Goal: Task Accomplishment & Management: Complete application form

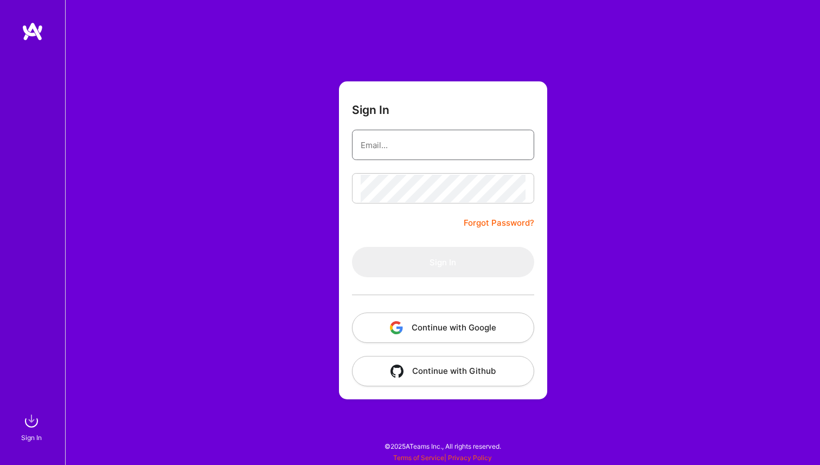
click at [438, 145] on input "email" at bounding box center [443, 145] width 165 height 28
type input "[PERSON_NAME][EMAIL_ADDRESS][DOMAIN_NAME]"
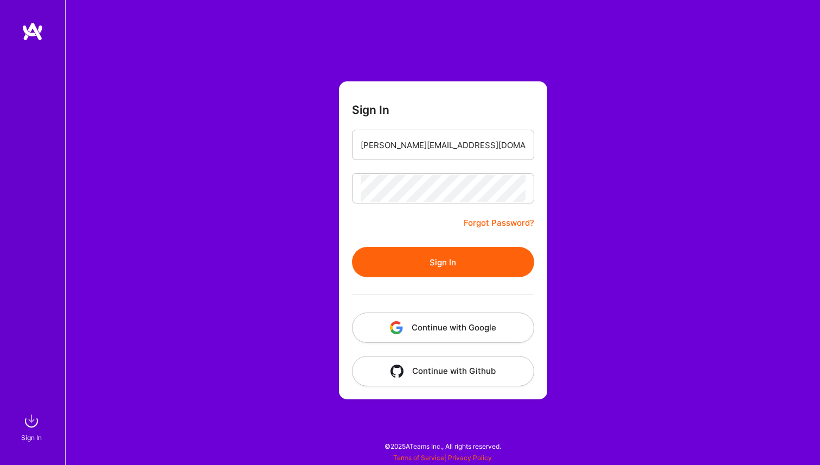
click at [442, 258] on button "Sign In" at bounding box center [443, 262] width 182 height 30
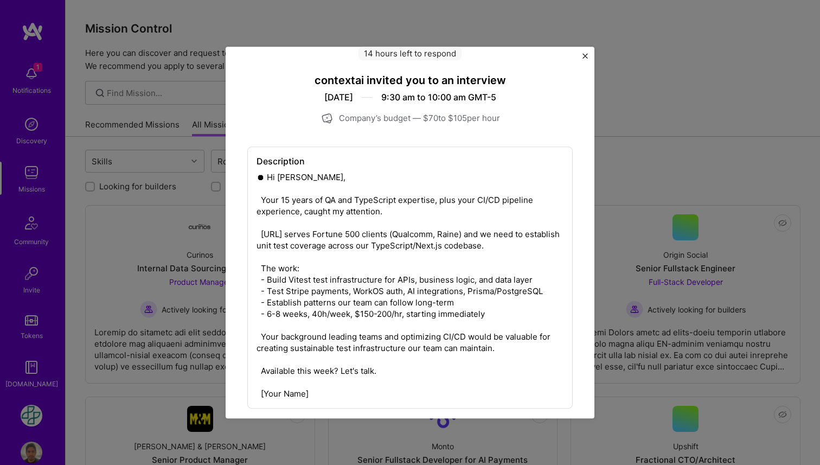
scroll to position [125, 0]
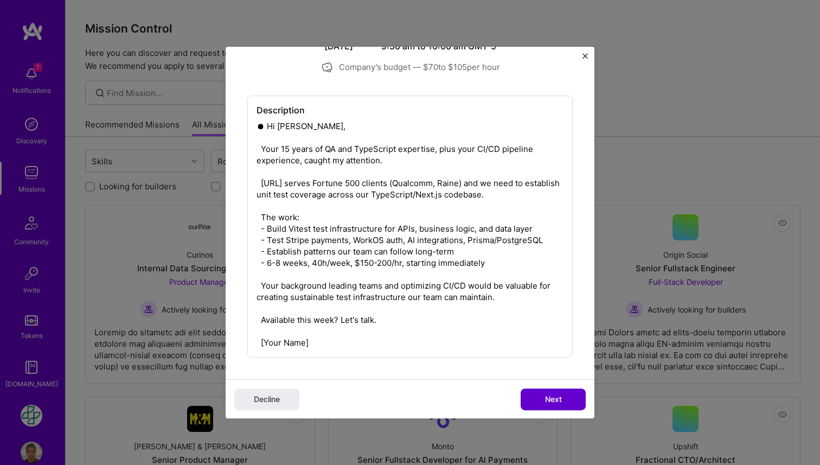
click at [525, 388] on button "Next" at bounding box center [553, 399] width 65 height 22
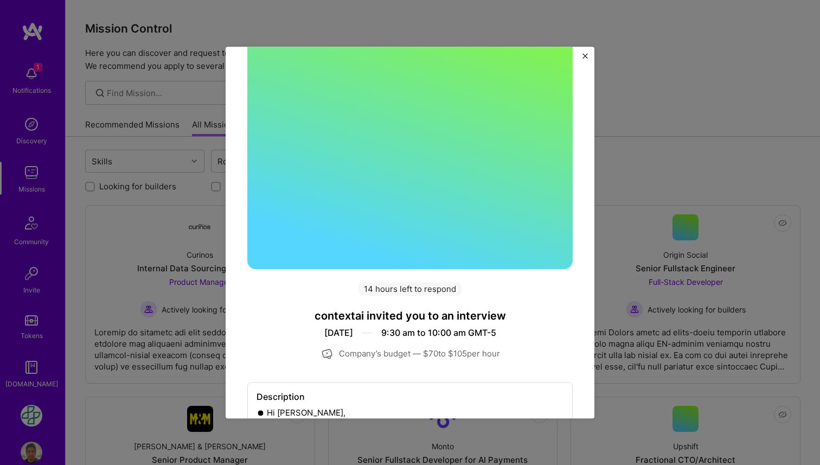
scroll to position [0, 0]
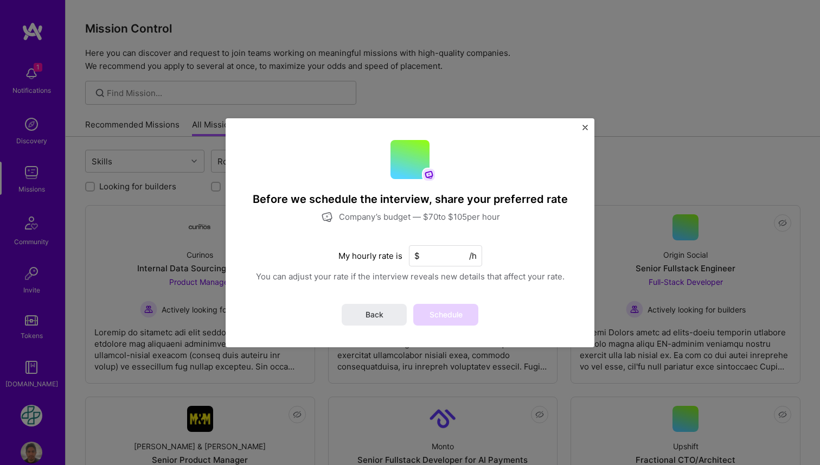
click at [439, 267] on div "Before we schedule the interview, share your preferred rate Company’s budget — …" at bounding box center [410, 232] width 369 height 229
click at [448, 255] on input at bounding box center [445, 255] width 73 height 21
type input "105"
click at [389, 316] on button "Back" at bounding box center [374, 315] width 65 height 22
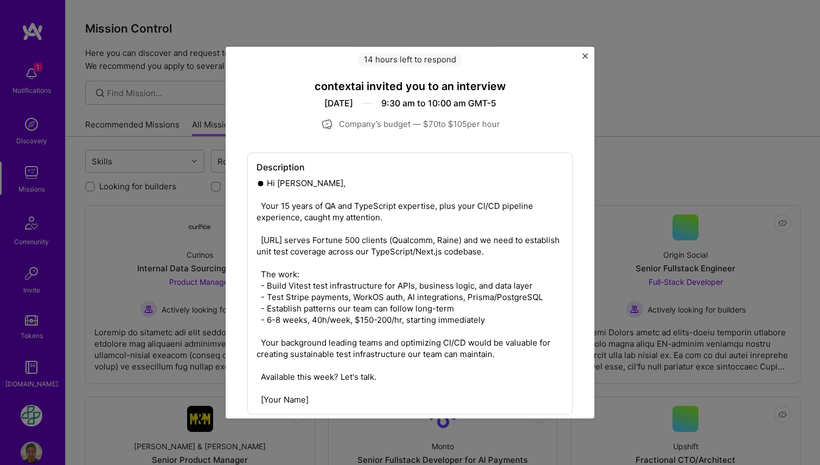
scroll to position [125, 0]
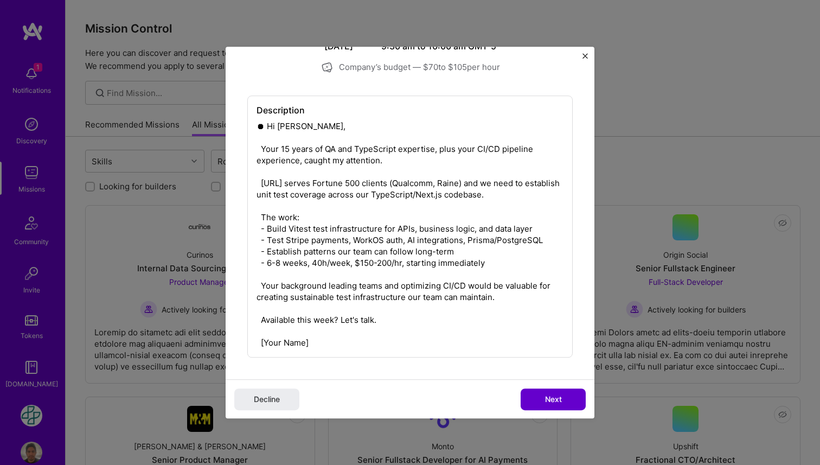
click at [534, 394] on button "Next" at bounding box center [553, 399] width 65 height 22
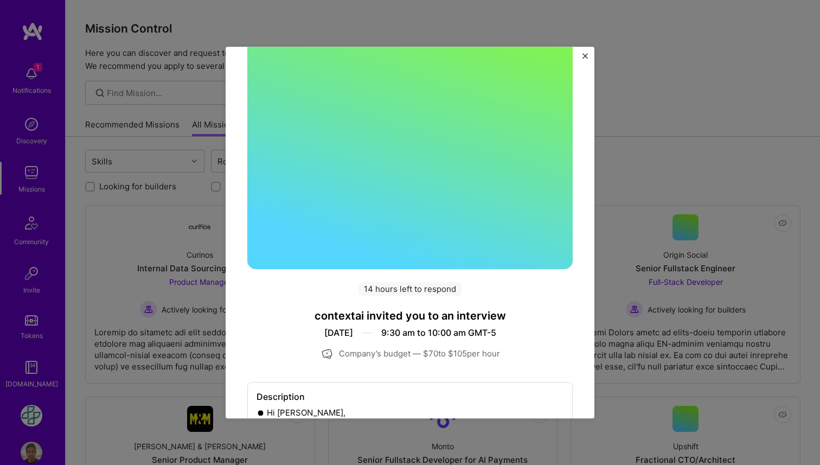
scroll to position [0, 0]
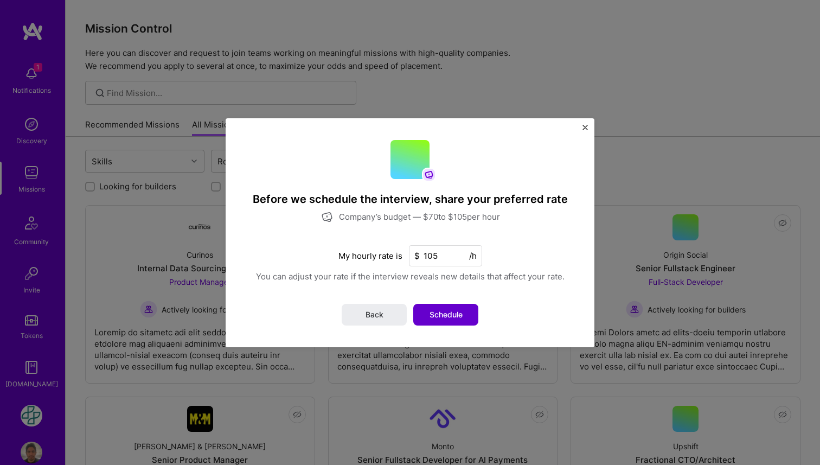
click at [446, 316] on span "Schedule" at bounding box center [446, 314] width 33 height 11
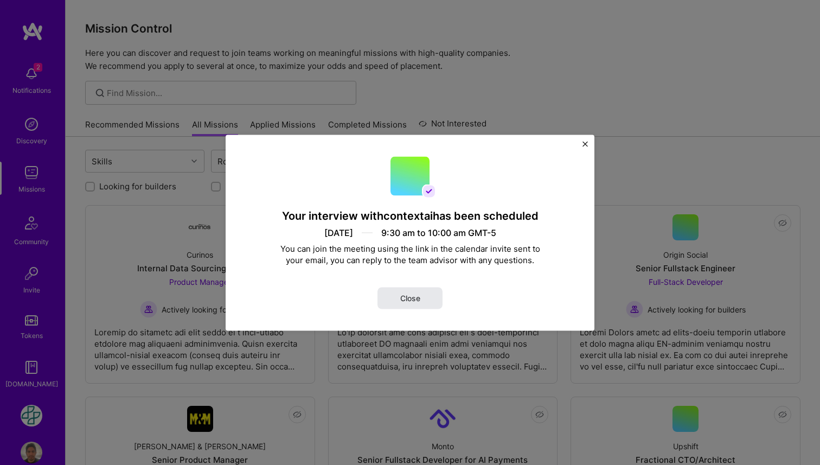
click at [414, 290] on button "Close" at bounding box center [410, 298] width 65 height 22
